Goal: Information Seeking & Learning: Learn about a topic

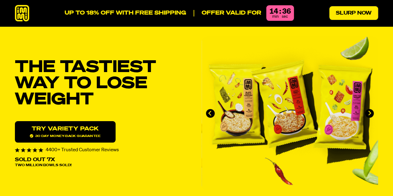
click at [346, 17] on link "Slurp Now" at bounding box center [353, 13] width 49 height 14
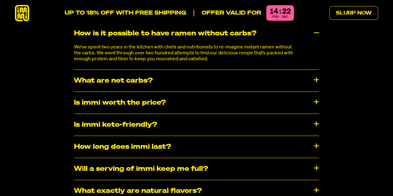
scroll to position [3107, 0]
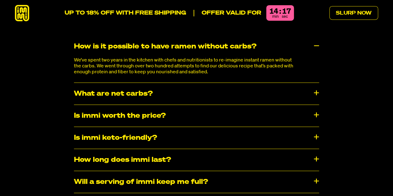
click at [91, 83] on div "What are net carbs?" at bounding box center [196, 94] width 245 height 22
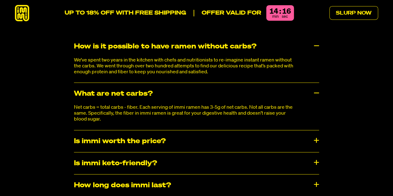
click at [92, 83] on div "What are net carbs?" at bounding box center [196, 94] width 245 height 22
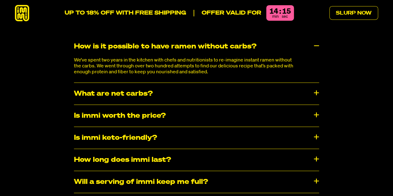
click at [101, 105] on div "Is immi worth the price?" at bounding box center [196, 116] width 245 height 22
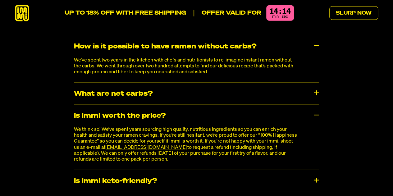
click at [101, 105] on div "Is immi worth the price?" at bounding box center [196, 116] width 245 height 22
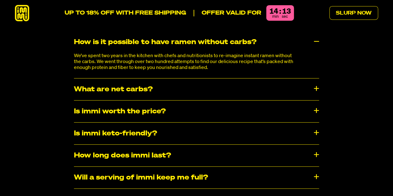
scroll to position [3138, 0]
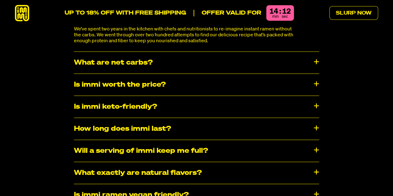
click at [100, 97] on div "Is immi keto-friendly?" at bounding box center [196, 107] width 245 height 22
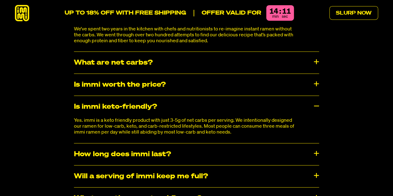
click at [100, 97] on div "Is immi keto-friendly?" at bounding box center [196, 107] width 245 height 22
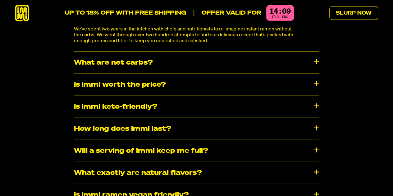
click at [101, 118] on div "How long does immi last?" at bounding box center [196, 129] width 245 height 22
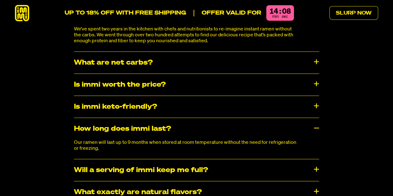
click at [101, 118] on div "How long does immi last?" at bounding box center [196, 129] width 245 height 22
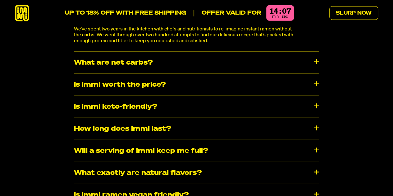
scroll to position [3169, 0]
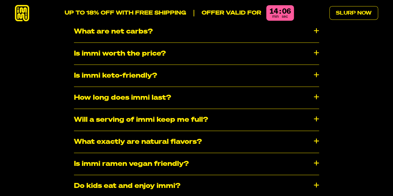
click at [102, 109] on div "Will a serving of immi keep me full?" at bounding box center [196, 120] width 245 height 22
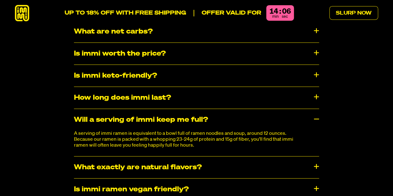
click at [102, 109] on div "Will a serving of immi keep me full?" at bounding box center [196, 120] width 245 height 22
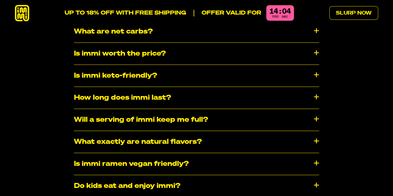
click at [107, 131] on div "What exactly are natural flavors?" at bounding box center [196, 142] width 245 height 22
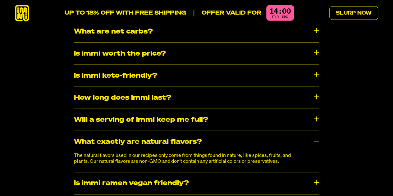
click at [107, 131] on div "What exactly are natural flavors?" at bounding box center [196, 142] width 245 height 22
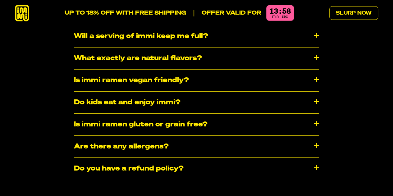
scroll to position [3262, 0]
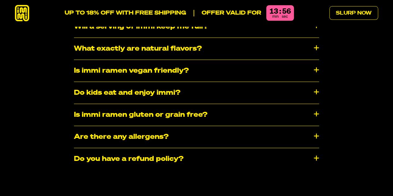
click at [114, 104] on div "Is immi ramen gluten or grain free?" at bounding box center [196, 115] width 245 height 22
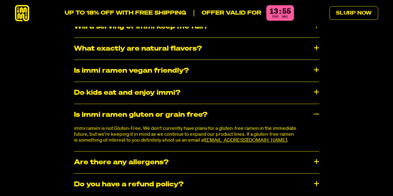
click at [114, 104] on div "Is immi ramen gluten or grain free?" at bounding box center [196, 115] width 245 height 22
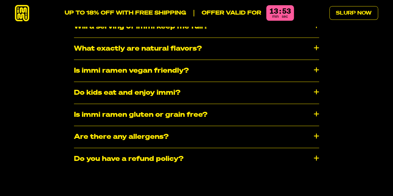
click at [111, 126] on div "​​Are there any allergens?" at bounding box center [196, 137] width 245 height 22
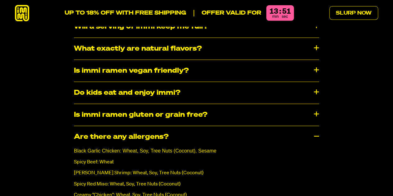
click at [111, 126] on div "​​Are there any allergens?" at bounding box center [196, 137] width 245 height 22
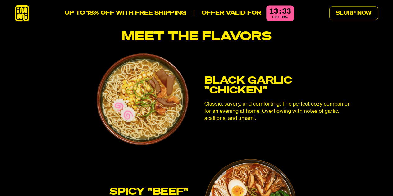
scroll to position [1617, 0]
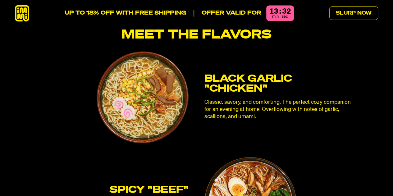
click at [229, 74] on h3 "Black Garlic "Chicken"" at bounding box center [277, 84] width 147 height 20
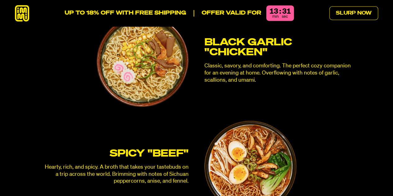
scroll to position [1710, 0]
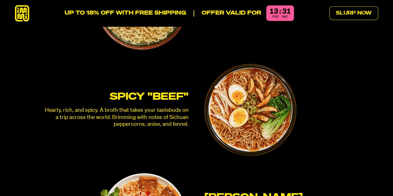
click at [157, 92] on h3 "SPICY "BEEF"" at bounding box center [114, 97] width 147 height 10
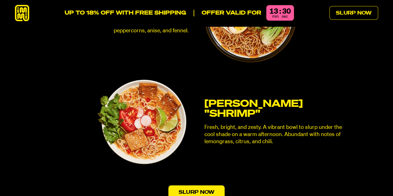
click at [236, 82] on div "[PERSON_NAME] "SHRIMP" Fresh, bright, and zesty. A vibrant bowl to slurp under …" at bounding box center [196, 122] width 310 height 92
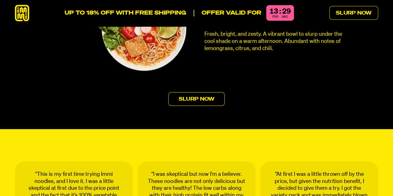
click at [185, 92] on link "Slurp Now" at bounding box center [196, 99] width 56 height 14
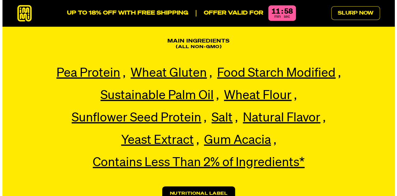
scroll to position [1425, 0]
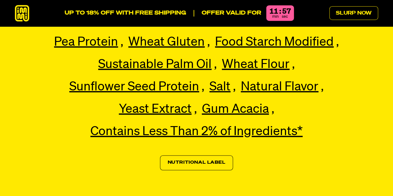
click at [181, 155] on link "Nutritional Label" at bounding box center [196, 162] width 73 height 15
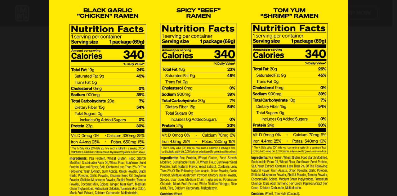
scroll to position [61, 0]
